Goal: Find specific page/section: Find specific page/section

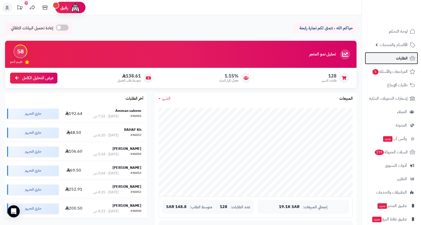
click at [398, 60] on span "الطلبات" at bounding box center [402, 58] width 12 height 7
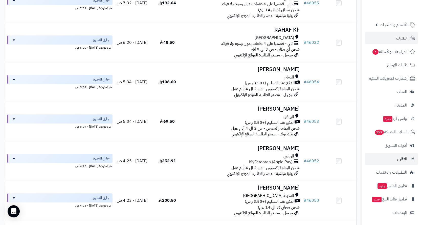
scroll to position [101, 0]
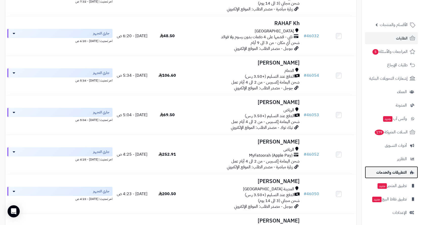
click at [380, 172] on span "التطبيقات والخدمات" at bounding box center [391, 171] width 31 height 7
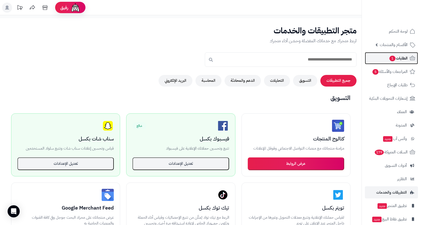
click at [400, 61] on span "الطلبات 1" at bounding box center [398, 58] width 19 height 7
